Goal: Information Seeking & Learning: Learn about a topic

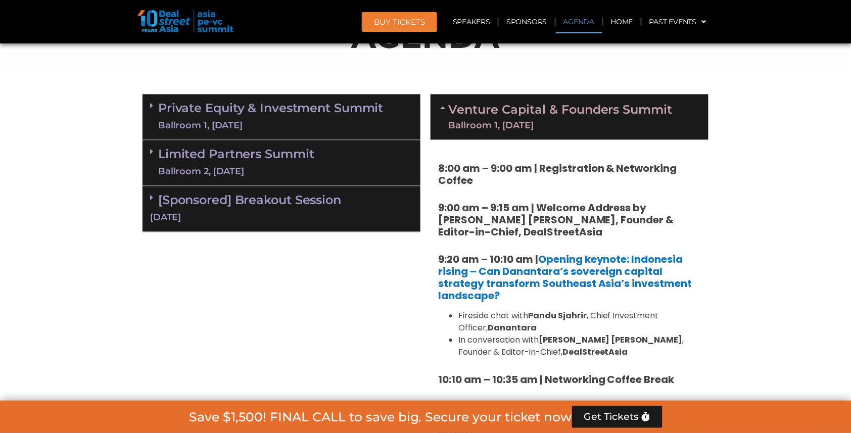
scroll to position [575, 0]
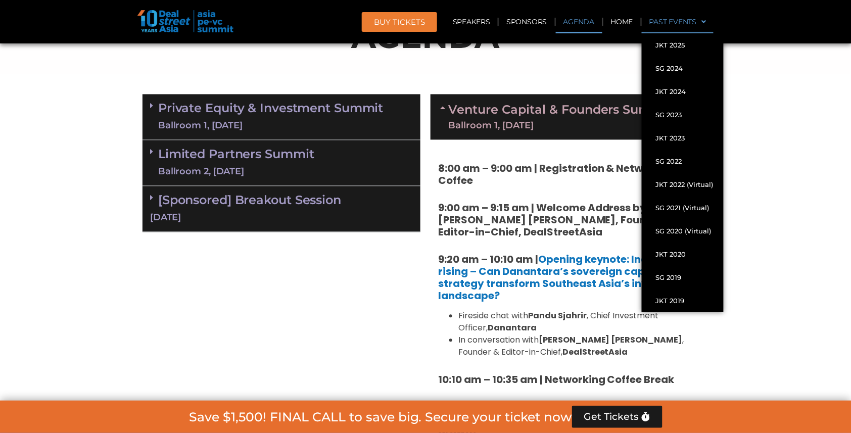
click at [705, 22] on span at bounding box center [702, 21] width 10 height 17
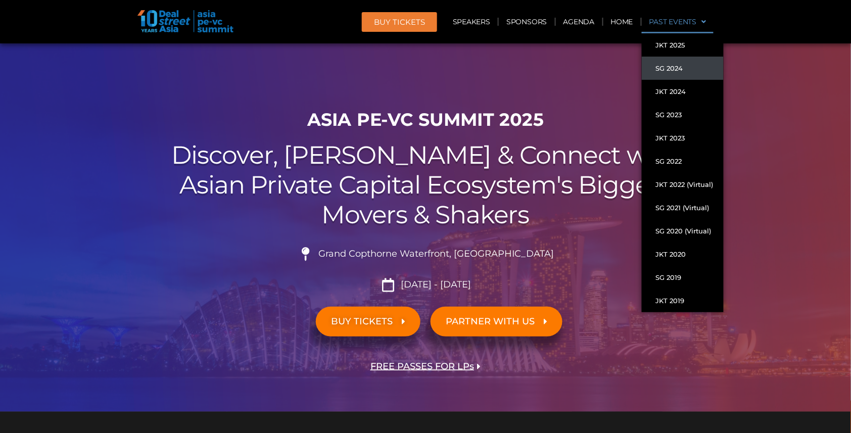
click at [675, 67] on link "SG 2024" at bounding box center [683, 68] width 82 height 23
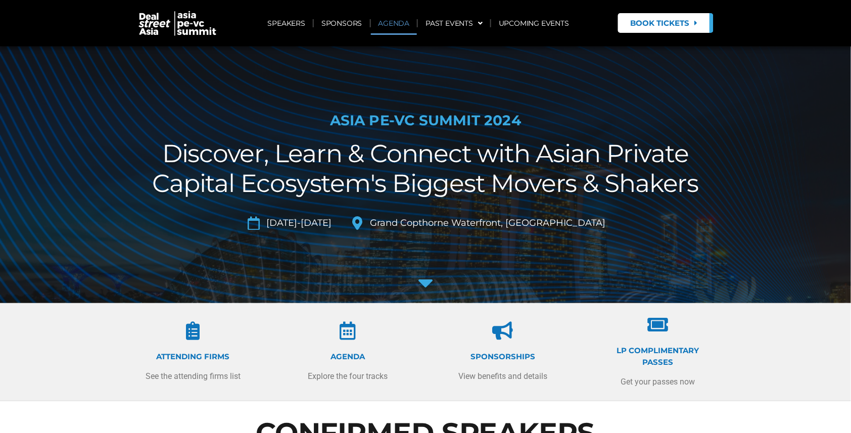
click at [398, 23] on link "AGENDA" at bounding box center [394, 23] width 46 height 23
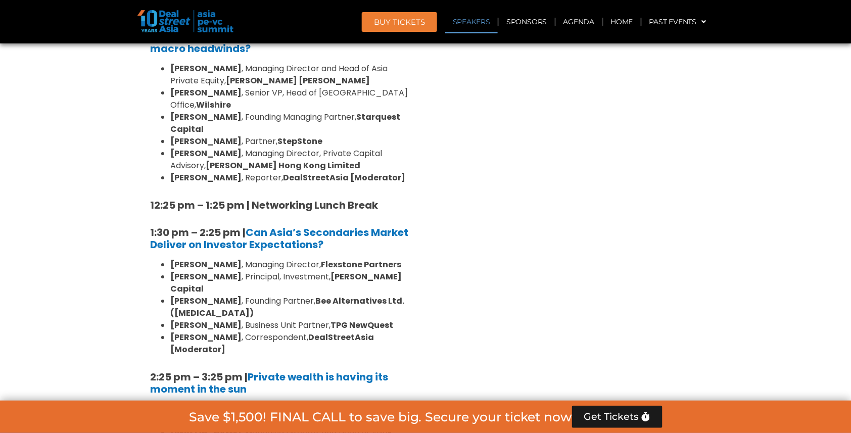
scroll to position [939, 0]
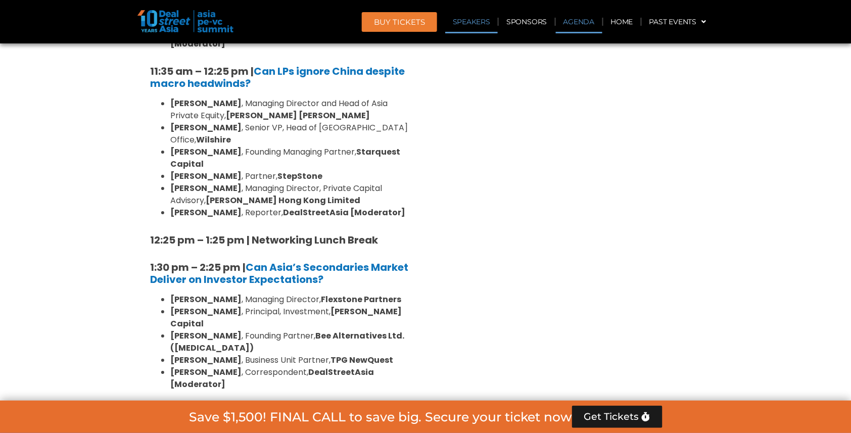
click at [581, 25] on link "Agenda" at bounding box center [579, 21] width 46 height 23
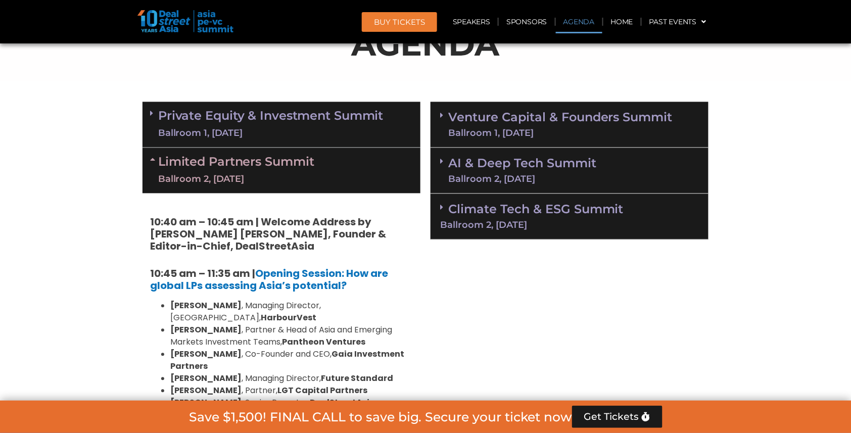
scroll to position [523, 0]
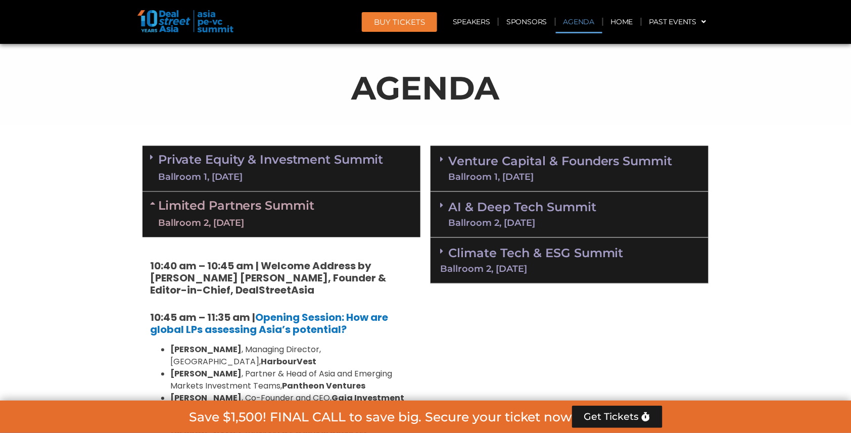
click at [562, 159] on link "Venture Capital & Founders​ Summit Ballroom 1, 11 Sept" at bounding box center [560, 169] width 224 height 26
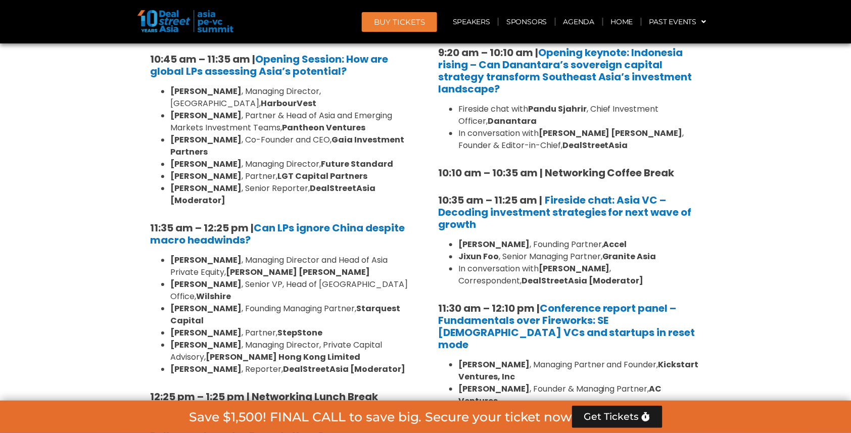
scroll to position [790, 0]
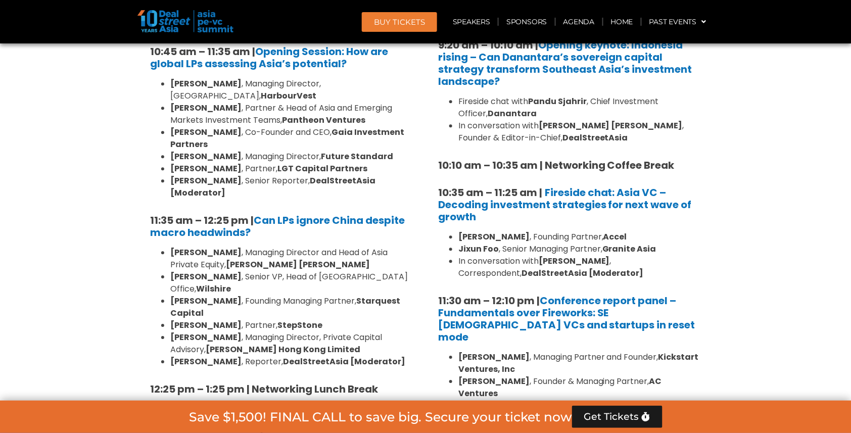
click at [488, 1] on header "BUY Tickets Speakers Sponsors Agenda Home Past Events JKT 2025 SG 2024 JKT 2024…" at bounding box center [425, 21] width 851 height 43
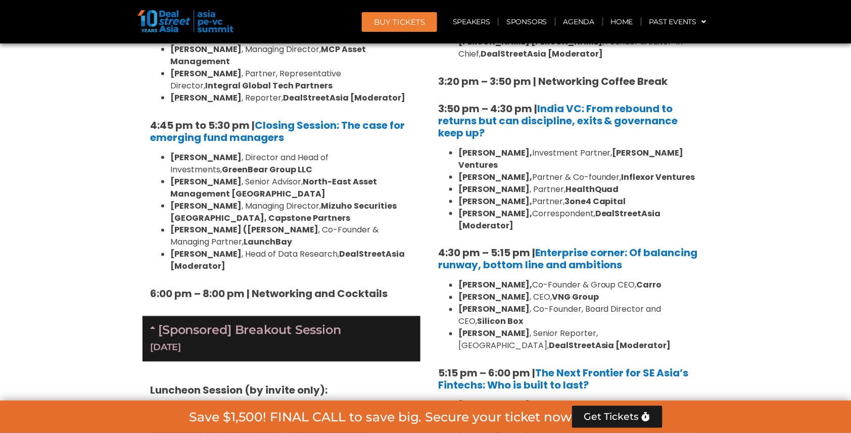
scroll to position [1865, 0]
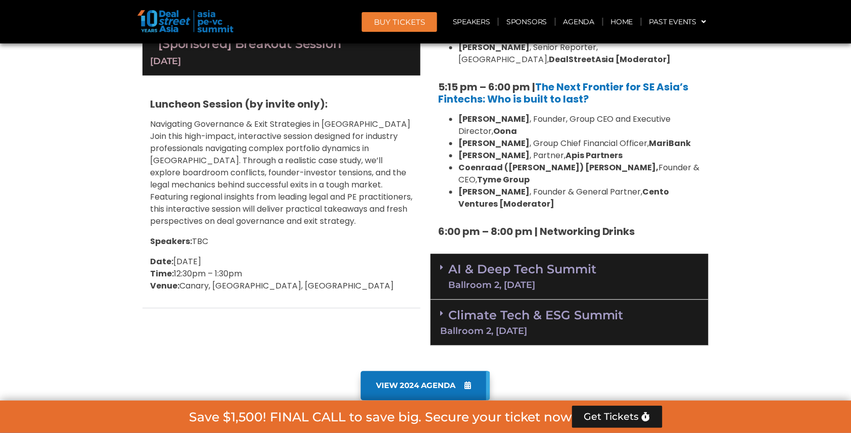
click at [639, 300] on div "Climate Tech & ESG Summit Ballroom 2, 11 Sept" at bounding box center [570, 323] width 278 height 46
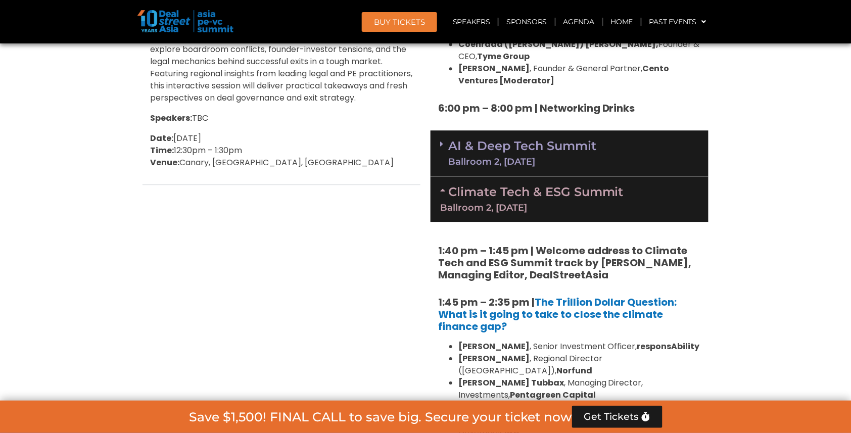
click at [639, 296] on h5 "1:45 pm – 2:35 pm | The Trillion Dollar Question: What is it going to take to c…" at bounding box center [569, 314] width 263 height 36
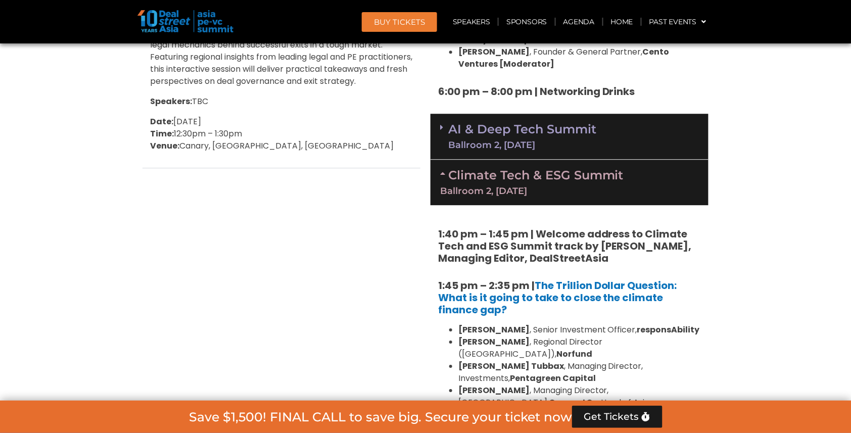
scroll to position [2093, 0]
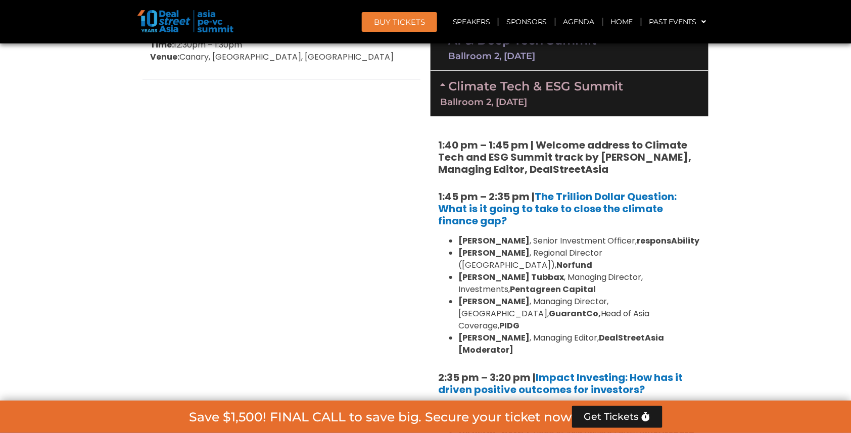
click at [616, 296] on li "Nishant Kumar , Managing Director, Asia, GuarantCo, Head of Asia Coverage, PIDG" at bounding box center [579, 314] width 243 height 36
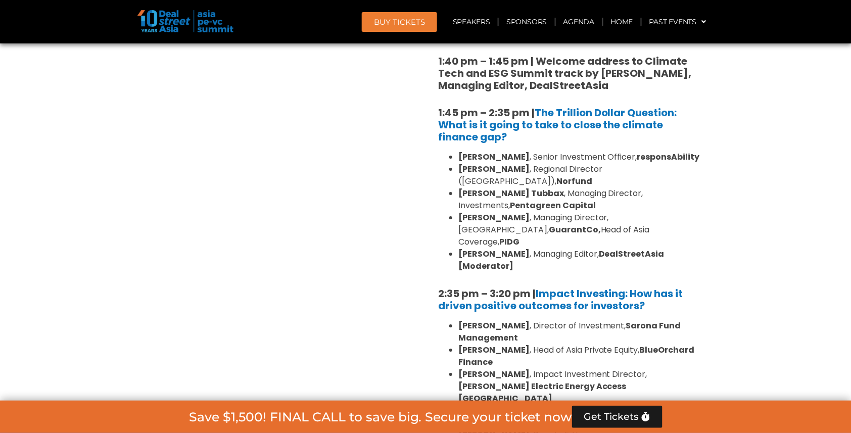
scroll to position [2184, 0]
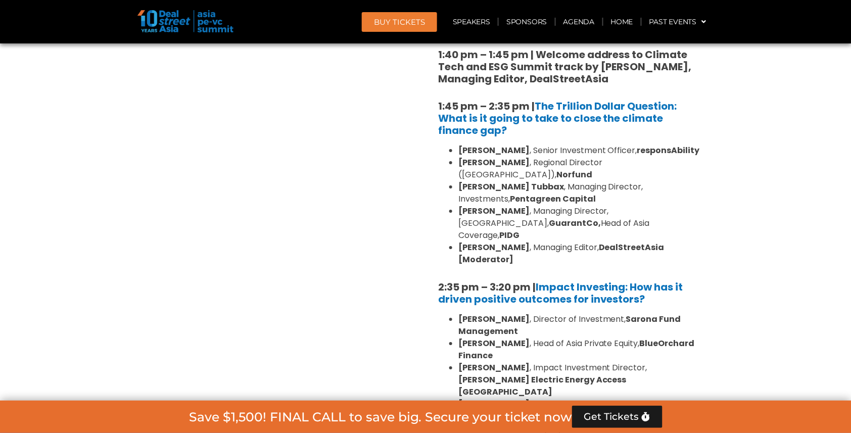
click at [622, 338] on li "Mahesh Joshi , Head of Asia Private Equity, BlueOrchard Finance" at bounding box center [579, 350] width 243 height 24
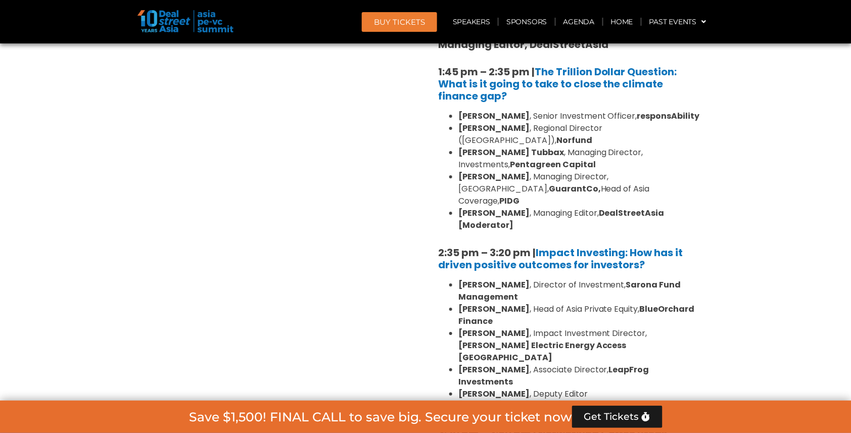
scroll to position [2027, 0]
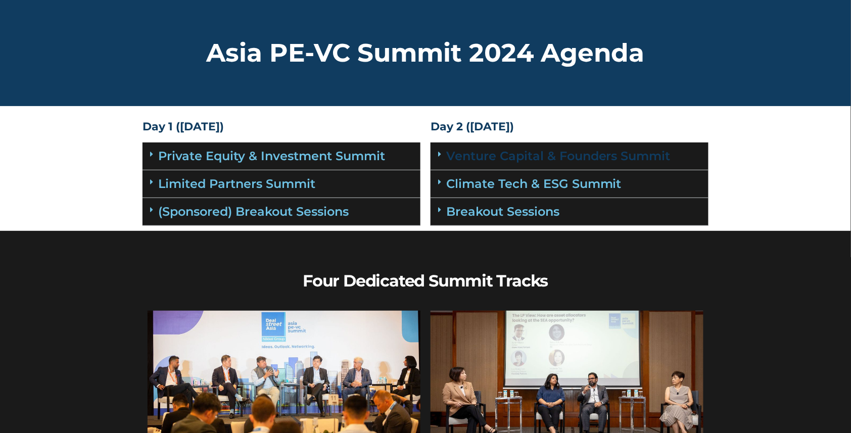
click at [503, 153] on link "Venture Capital & Founders​ Summit" at bounding box center [558, 156] width 224 height 15
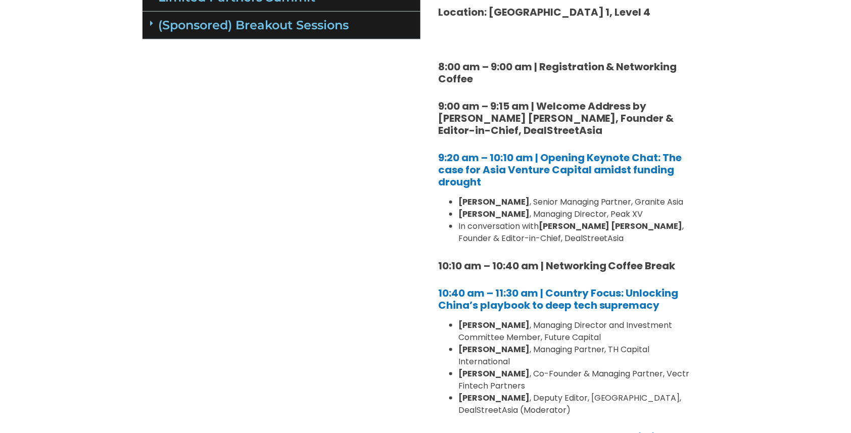
scroll to position [196, 0]
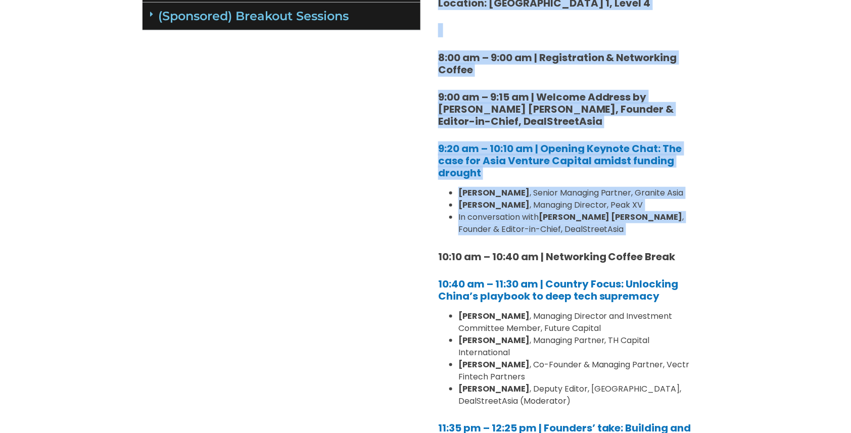
drag, startPoint x: 425, startPoint y: 130, endPoint x: 635, endPoint y: 232, distance: 233.5
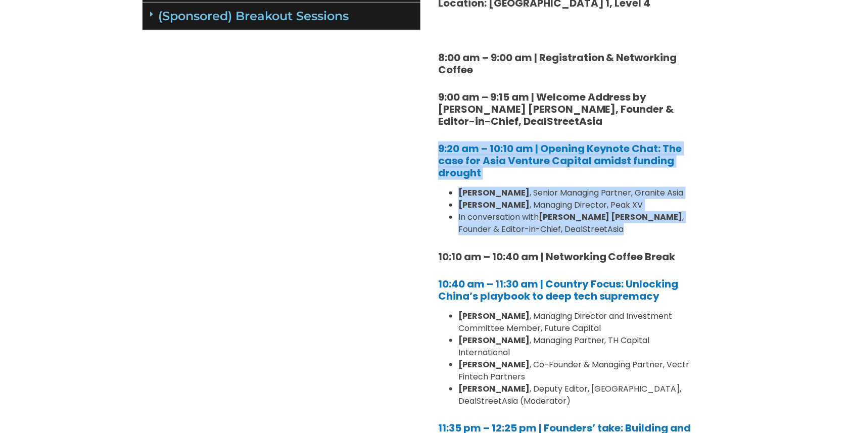
drag, startPoint x: 577, startPoint y: 229, endPoint x: 428, endPoint y: 147, distance: 169.9
copy div "9:20 am – 10:10 am | Opening Keynote Chat: The case for Asia Venture Capital am…"
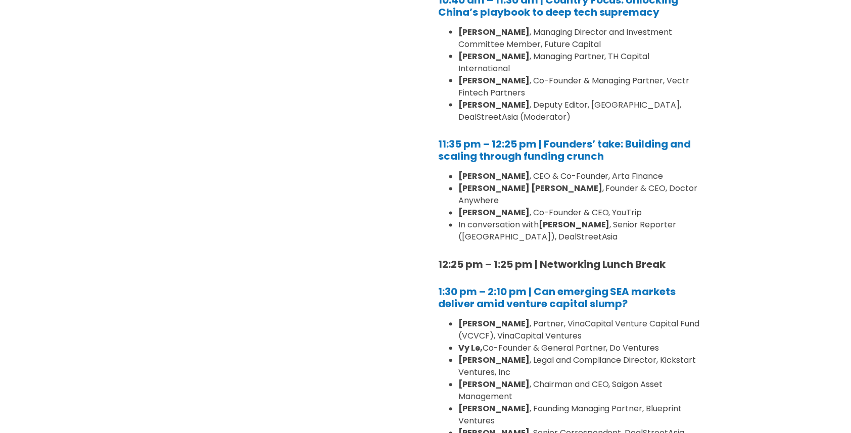
scroll to position [480, 0]
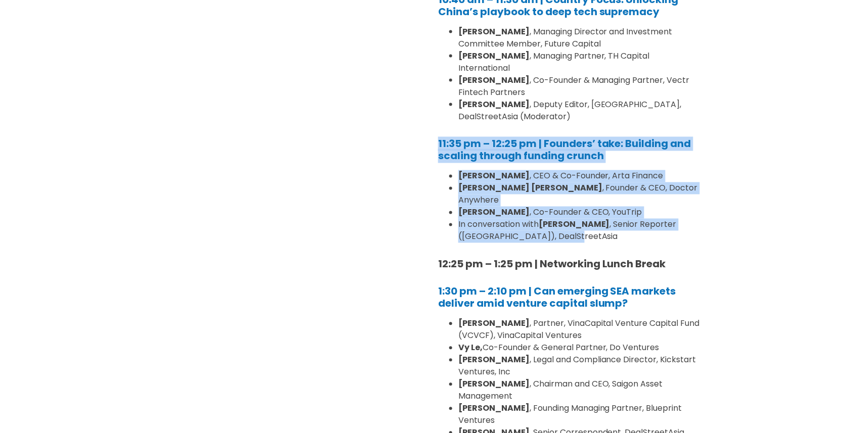
drag, startPoint x: 606, startPoint y: 210, endPoint x: 428, endPoint y: 126, distance: 196.0
click at [428, 126] on div "Day 2 (18th September) Venture Capital & Founders​ Summit Location: Grand Ballr…" at bounding box center [569, 386] width 288 height 1500
copy div "11:35 pm – 12:25 pm | Founders’ take: Building and scaling through funding crun…"
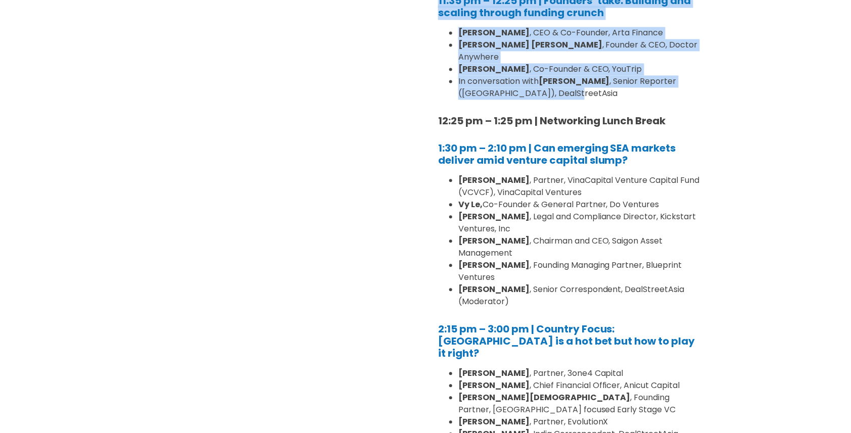
scroll to position [622, 0]
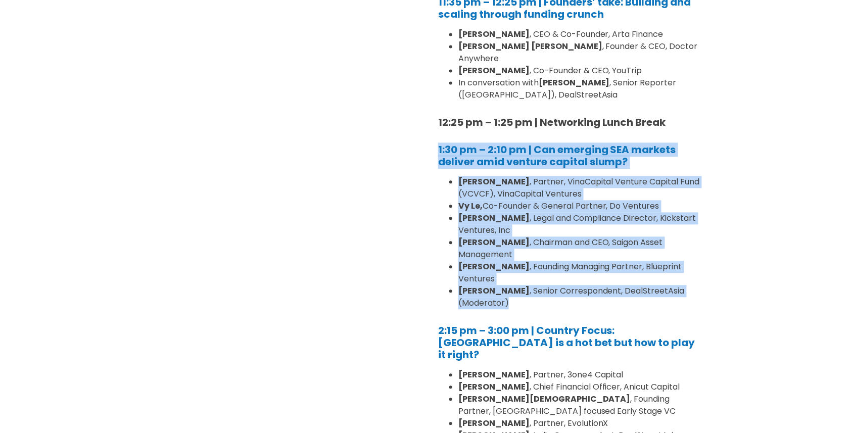
drag, startPoint x: 429, startPoint y: 106, endPoint x: 625, endPoint y: 259, distance: 248.8
click at [625, 259] on div "Day 2 (18th September) Venture Capital & Founders​ Summit Location: Grand Ballr…" at bounding box center [569, 244] width 288 height 1500
copy div "1:30 pm – 2:10 pm | Can emerging SEA markets deliver amid venture capital slump…"
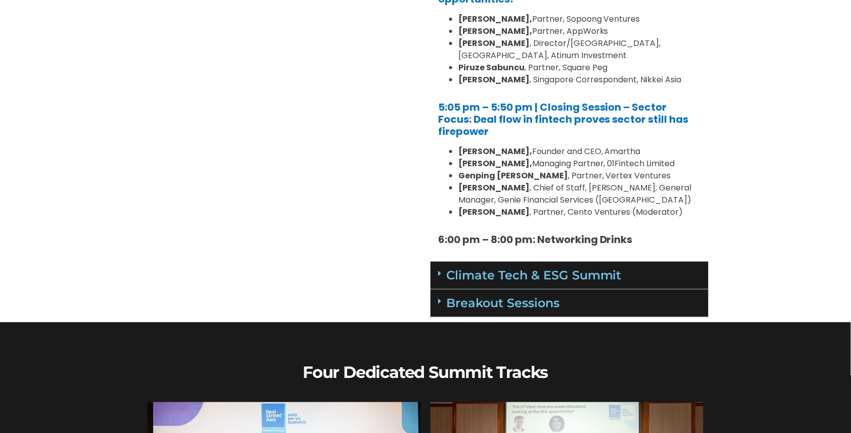
scroll to position [1199, 0]
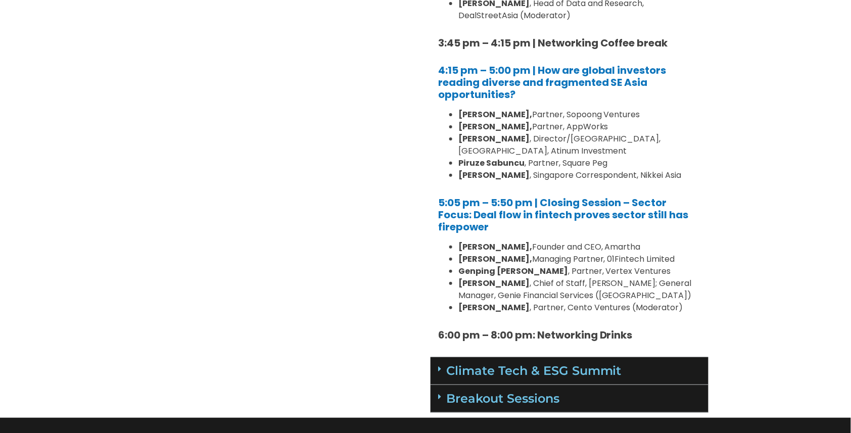
click at [624, 357] on div "Climate Tech & ESG Summit" at bounding box center [570, 371] width 278 height 28
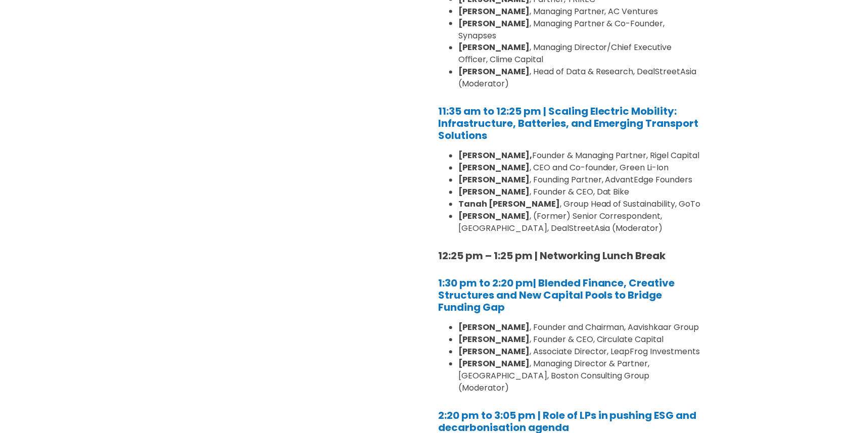
scroll to position [1847, 0]
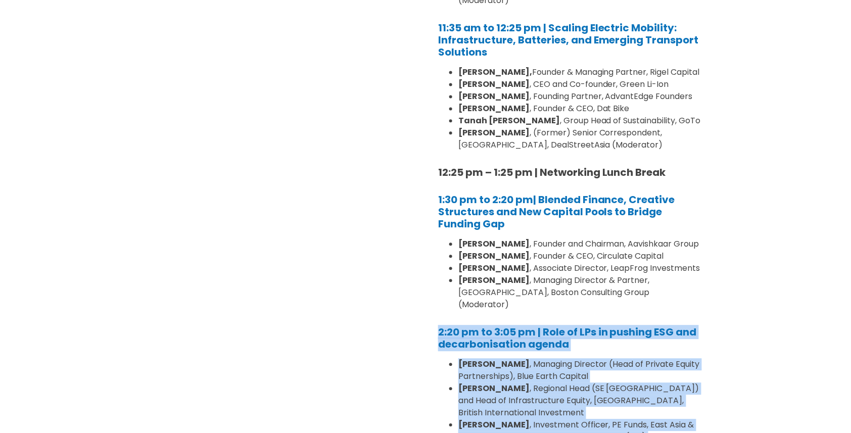
drag, startPoint x: 429, startPoint y: 230, endPoint x: 701, endPoint y: 358, distance: 300.9
copy div "2:20 pm to 3:05 pm | Role of LPs in pushing ESG and decarbonisation agenda Nico…"
